Goal: Task Accomplishment & Management: Manage account settings

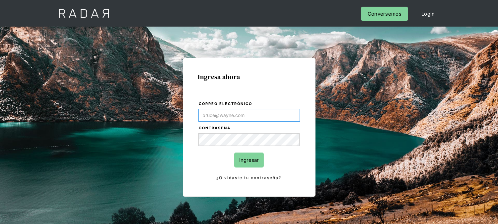
type input "[EMAIL_ADDRESS][DOMAIN_NAME]"
click at [250, 159] on input "Ingresar" at bounding box center [249, 159] width 30 height 15
